Goal: Use online tool/utility

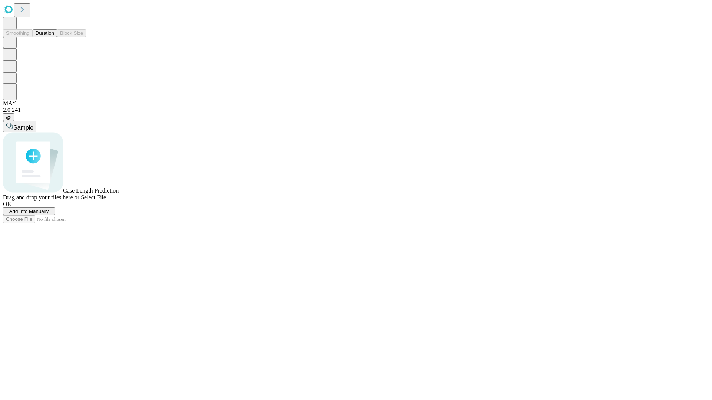
click at [54, 37] on button "Duration" at bounding box center [45, 33] width 24 height 8
click at [49, 214] on span "Add Info Manually" at bounding box center [29, 212] width 40 height 6
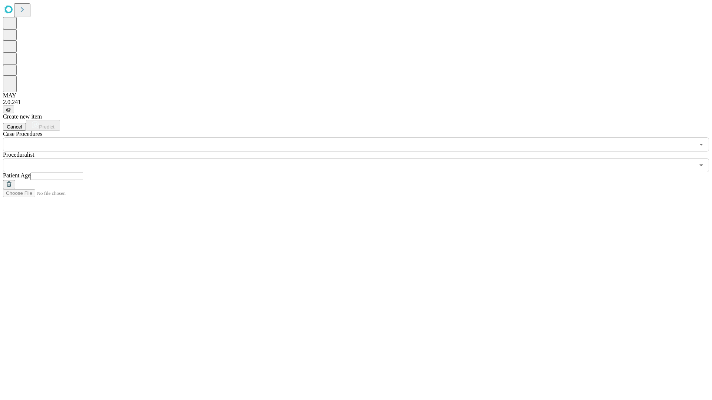
click at [83, 173] on input "text" at bounding box center [56, 176] width 53 height 7
type input "**"
click at [361, 158] on input "text" at bounding box center [348, 165] width 691 height 14
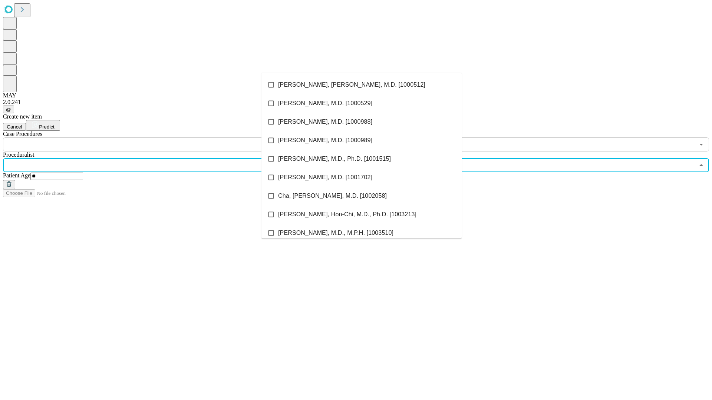
click at [361, 85] on li "[PERSON_NAME], [PERSON_NAME], M.D. [1000512]" at bounding box center [361, 85] width 200 height 19
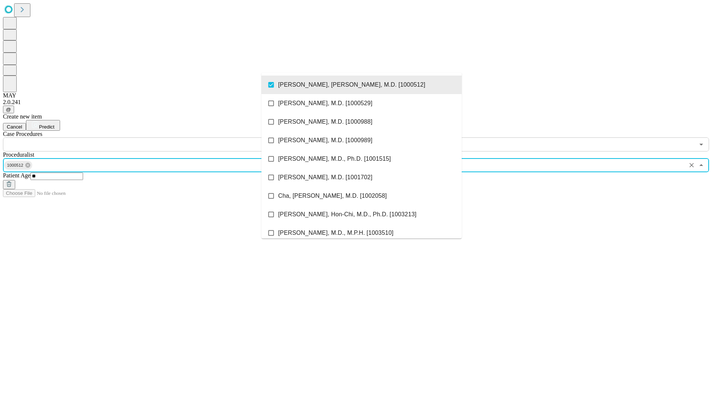
click at [156, 138] on input "text" at bounding box center [348, 145] width 691 height 14
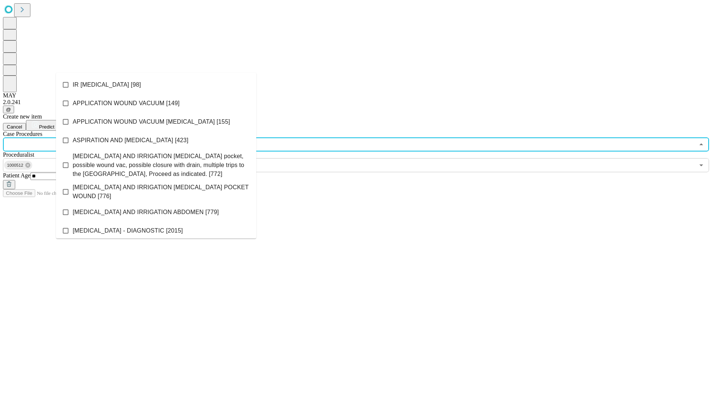
click at [156, 85] on li "IR [MEDICAL_DATA] [98]" at bounding box center [156, 85] width 200 height 19
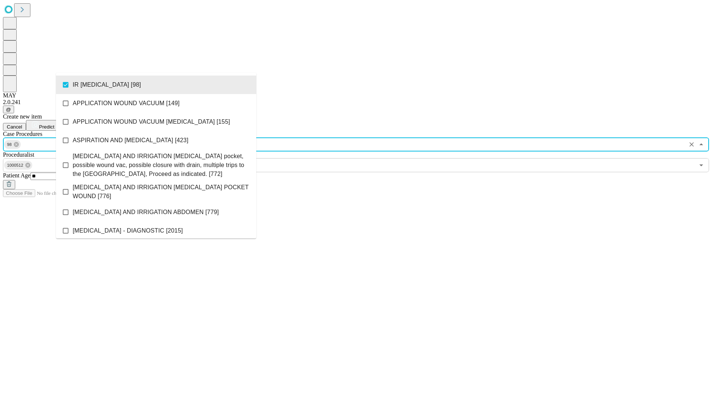
click at [54, 124] on span "Predict" at bounding box center [46, 127] width 15 height 6
